Goal: Information Seeking & Learning: Learn about a topic

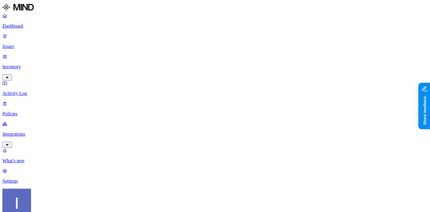
click at [44, 131] on p "Integrations" at bounding box center [215, 133] width 426 height 5
click at [33, 209] on link "Settings" at bounding box center [215, 217] width 426 height 16
click at [32, 74] on div "Dashboard Issues Inventory Activity Log Policies Integrations" at bounding box center [215, 80] width 426 height 135
click at [34, 64] on p "Inventory" at bounding box center [215, 66] width 426 height 5
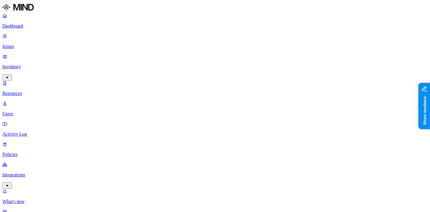
click at [45, 72] on div "Dashboard Issues Inventory Resources Users Activity Log Policies Integrations" at bounding box center [215, 100] width 426 height 175
click at [45, 111] on p "Users" at bounding box center [215, 113] width 426 height 5
click at [29, 27] on p "Dashboard" at bounding box center [215, 25] width 426 height 5
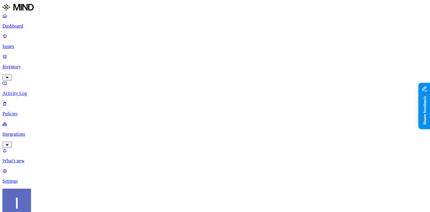
click at [28, 131] on p "Integrations" at bounding box center [215, 133] width 426 height 5
click at [34, 178] on p "Endpoints" at bounding box center [215, 180] width 426 height 5
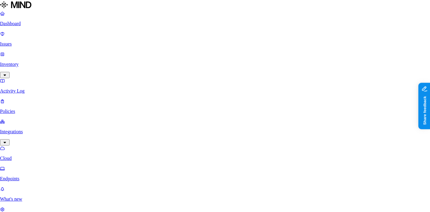
click at [60, 200] on html "Dashboard Issues Inventory Activity Log Policies Integrations Cloud Endpoints W…" at bounding box center [215, 194] width 430 height 388
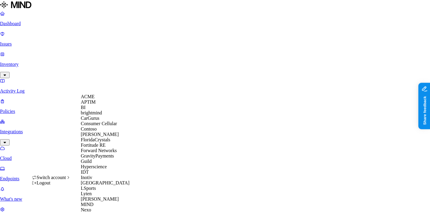
click at [109, 99] on div "ACME" at bounding box center [110, 96] width 58 height 5
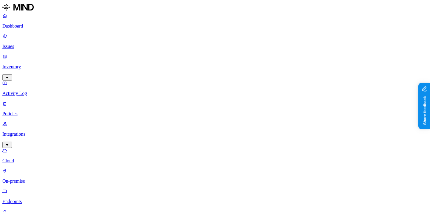
drag, startPoint x: 352, startPoint y: 143, endPoint x: 342, endPoint y: 143, distance: 10.5
drag, startPoint x: 345, startPoint y: 140, endPoint x: 362, endPoint y: 144, distance: 17.8
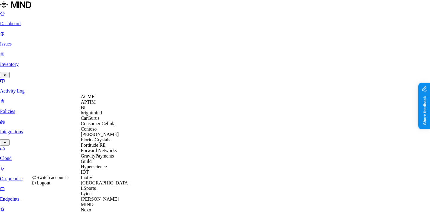
scroll to position [240, 0]
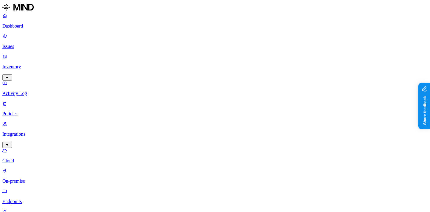
scroll to position [137, 6]
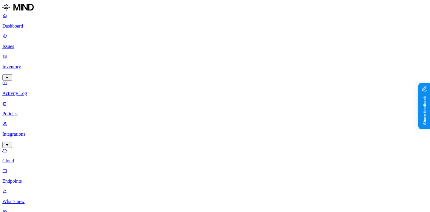
click at [22, 31] on div "Dashboard Issues Inventory Activity Log Policies Integrations Cloud Endpoints" at bounding box center [215, 98] width 426 height 170
click at [26, 27] on p "Dashboard" at bounding box center [215, 25] width 426 height 5
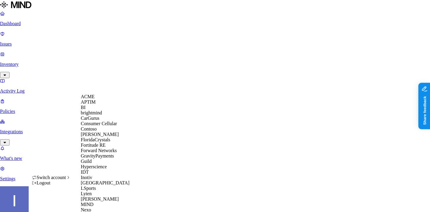
click at [95, 98] on span "ACME" at bounding box center [88, 96] width 14 height 5
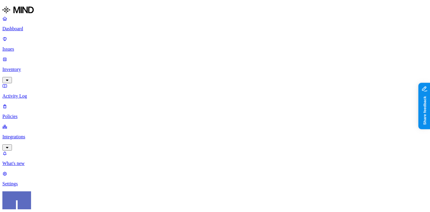
scroll to position [94, 0]
